Goal: Task Accomplishment & Management: Use online tool/utility

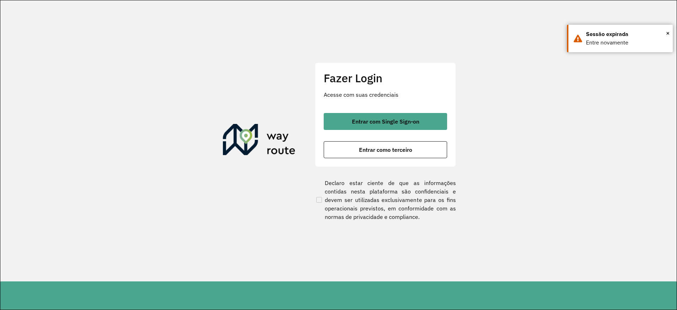
click at [446, 30] on section "Fazer Login Acesse com suas credenciais Entrar com Single Sign-on Entrar como t…" at bounding box center [338, 140] width 677 height 281
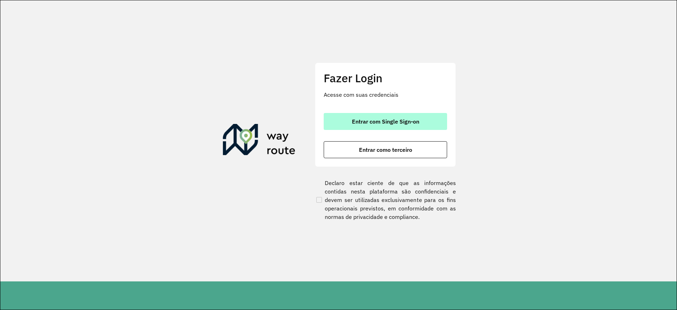
click at [382, 119] on span "Entrar com Single Sign-on" at bounding box center [385, 122] width 67 height 6
